Goal: Download file/media

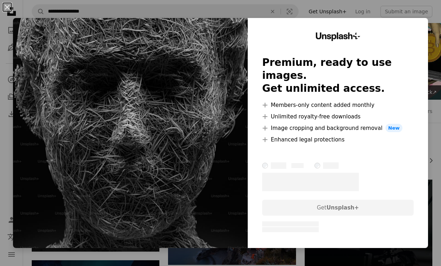
scroll to position [77, 0]
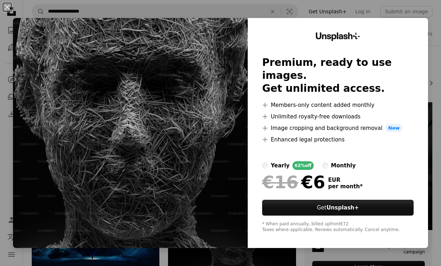
click at [387, 4] on div "An X shape Unsplash+ Premium, ready to use images. Get unlimited access. A plus…" at bounding box center [220, 133] width 441 height 266
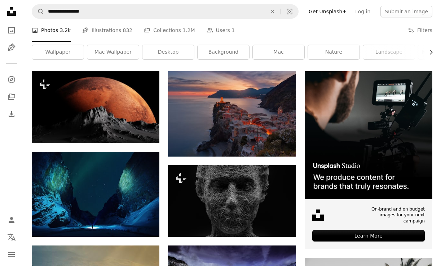
scroll to position [112, 0]
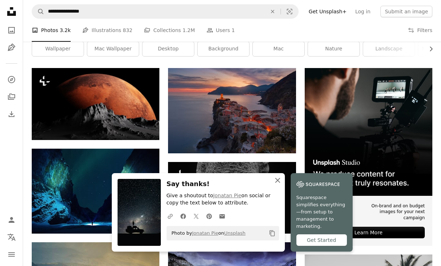
click at [282, 185] on icon "An X shape" at bounding box center [277, 180] width 9 height 9
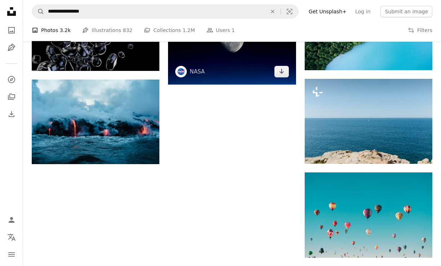
scroll to position [633, 0]
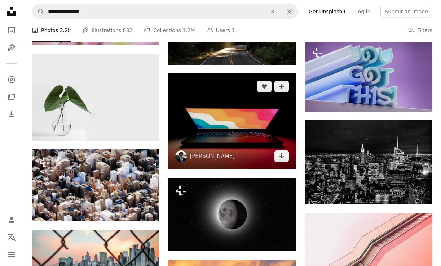
scroll to position [5843, 0]
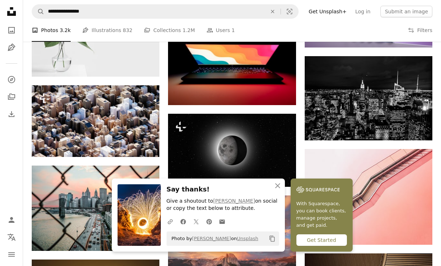
scroll to position [5906, 0]
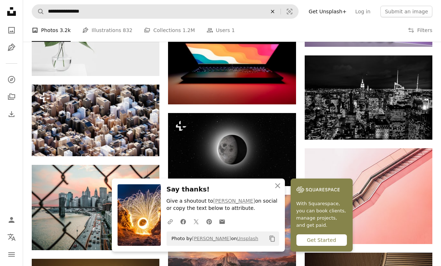
click at [277, 14] on button "An X shape" at bounding box center [272, 12] width 16 height 14
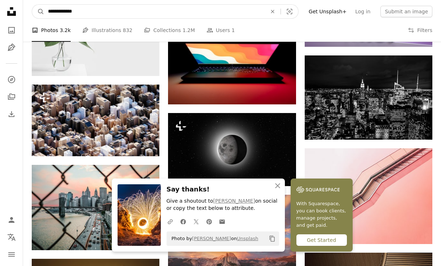
type input "**********"
click at [38, 12] on button "A magnifying glass" at bounding box center [38, 12] width 12 height 14
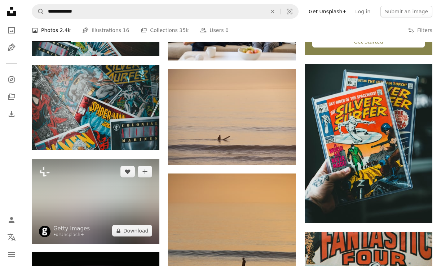
scroll to position [480, 0]
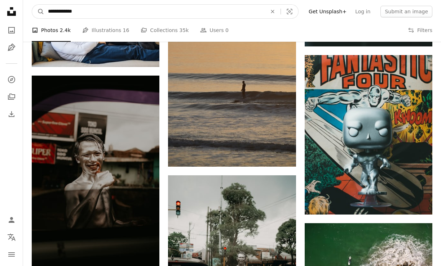
click at [107, 5] on input "**********" at bounding box center [154, 12] width 220 height 14
type input "******"
click at [38, 12] on button "A magnifying glass" at bounding box center [38, 12] width 12 height 14
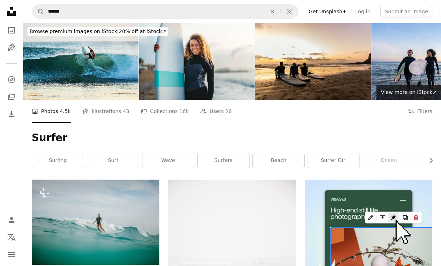
click at [15, 9] on icon "Unsplash logo Unsplash Home" at bounding box center [11, 11] width 14 height 14
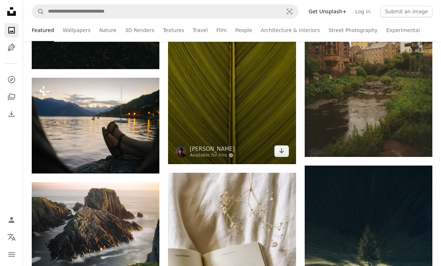
scroll to position [1298, 0]
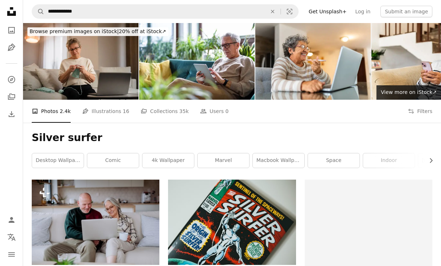
scroll to position [480, 0]
